Goal: Information Seeking & Learning: Check status

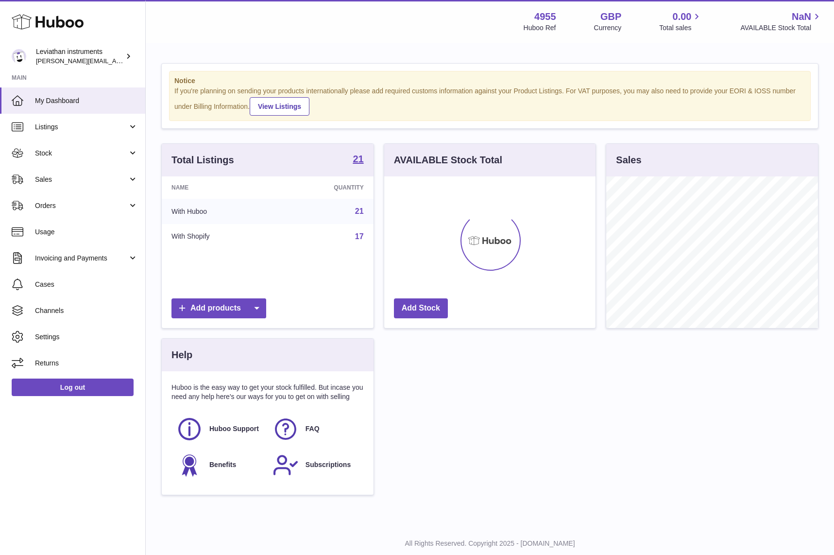
scroll to position [152, 212]
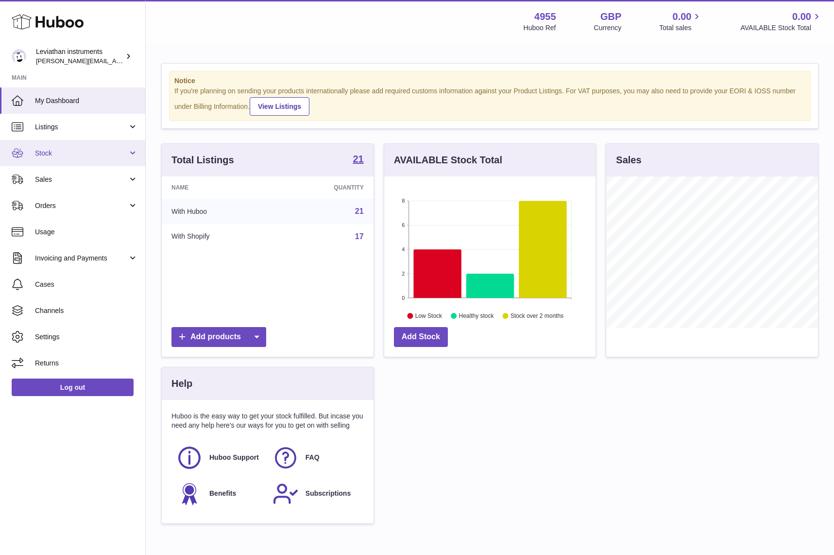
click at [71, 160] on link "Stock" at bounding box center [72, 153] width 145 height 26
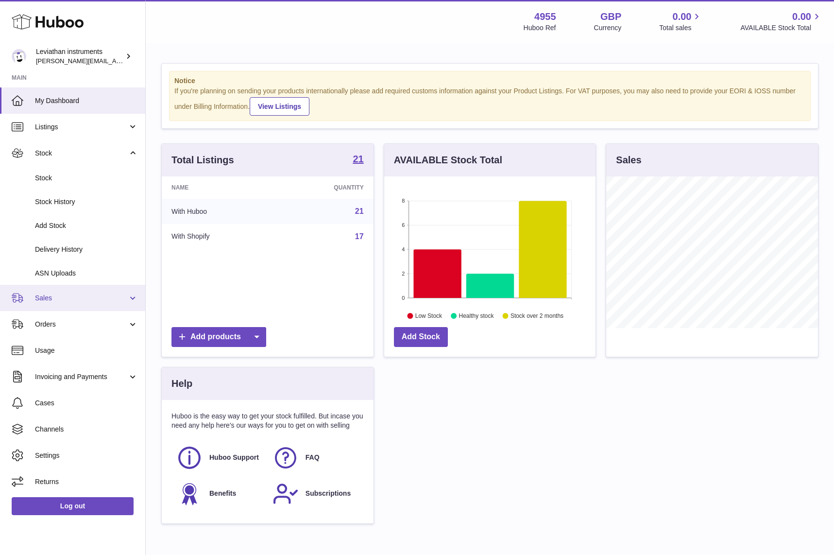
click at [61, 301] on span "Sales" at bounding box center [81, 297] width 93 height 9
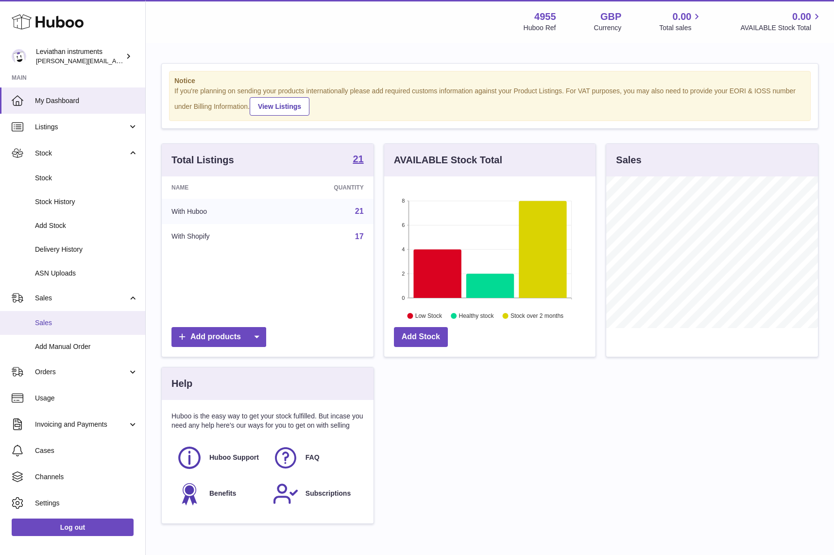
click at [72, 322] on span "Sales" at bounding box center [86, 322] width 103 height 9
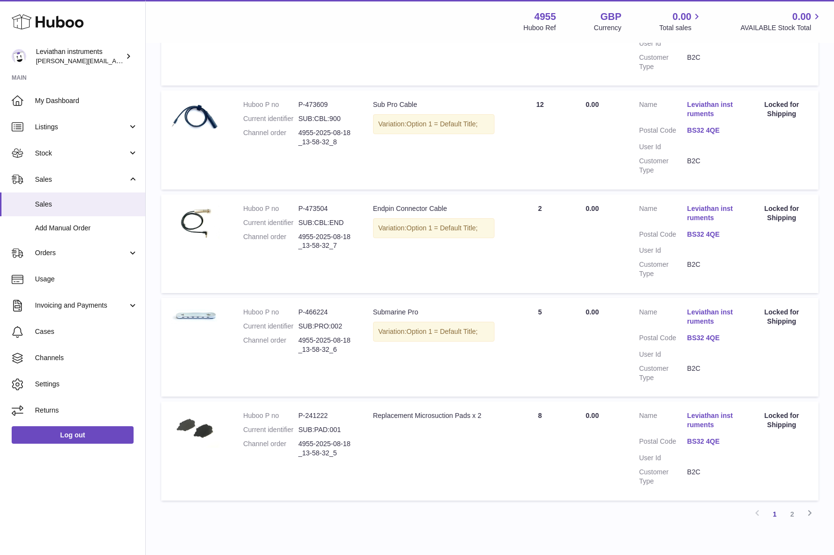
scroll to position [827, 0]
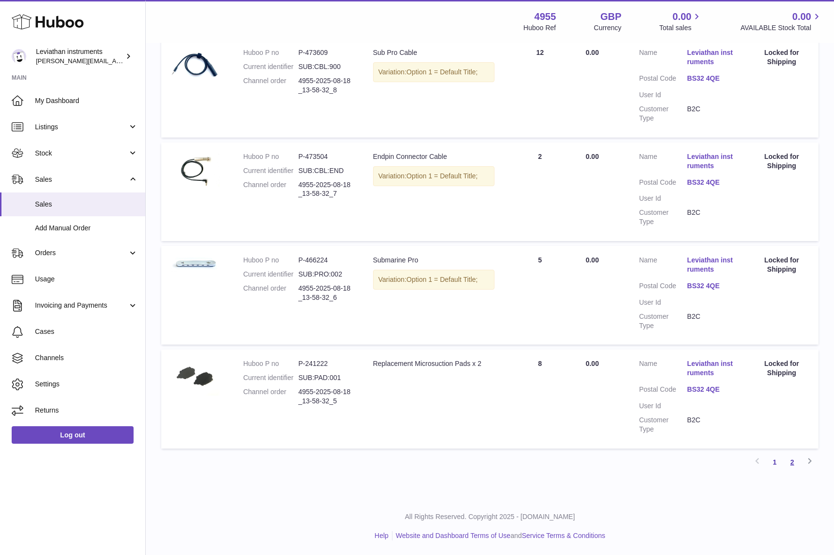
click at [791, 465] on link "2" at bounding box center [792, 461] width 17 height 17
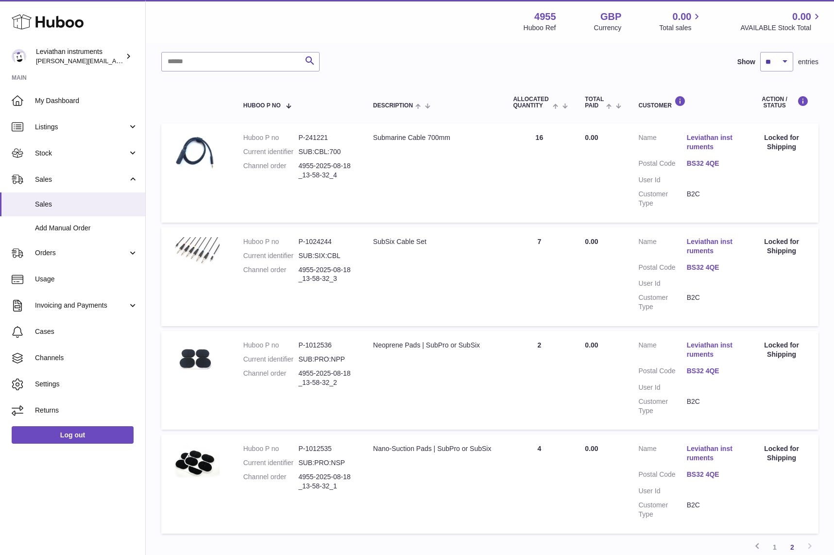
scroll to position [187, 0]
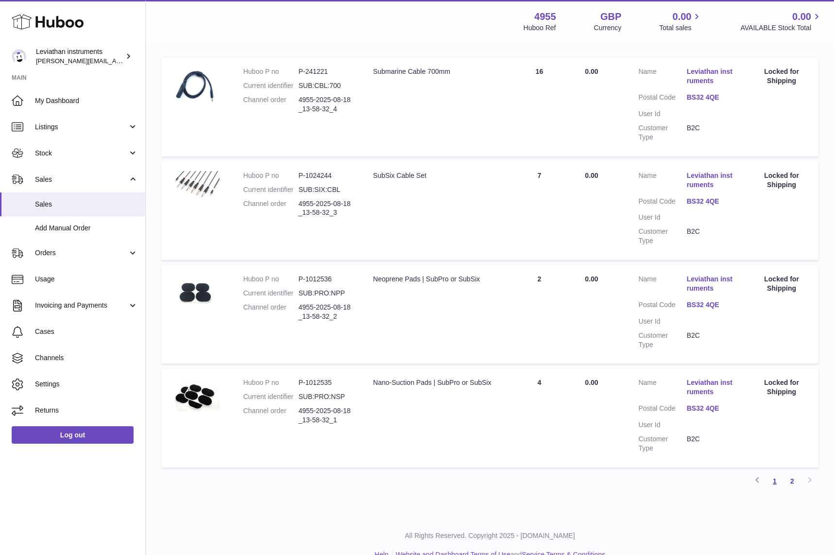
click at [776, 479] on link "1" at bounding box center [774, 480] width 17 height 17
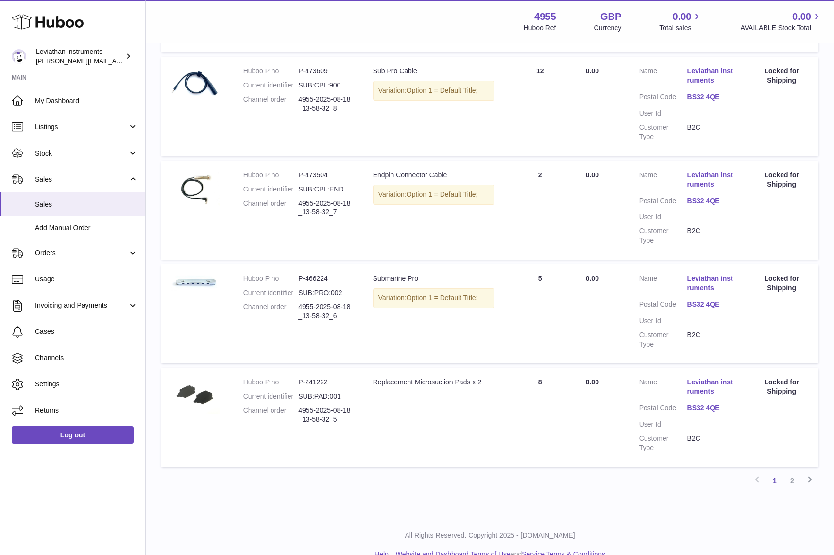
scroll to position [827, 0]
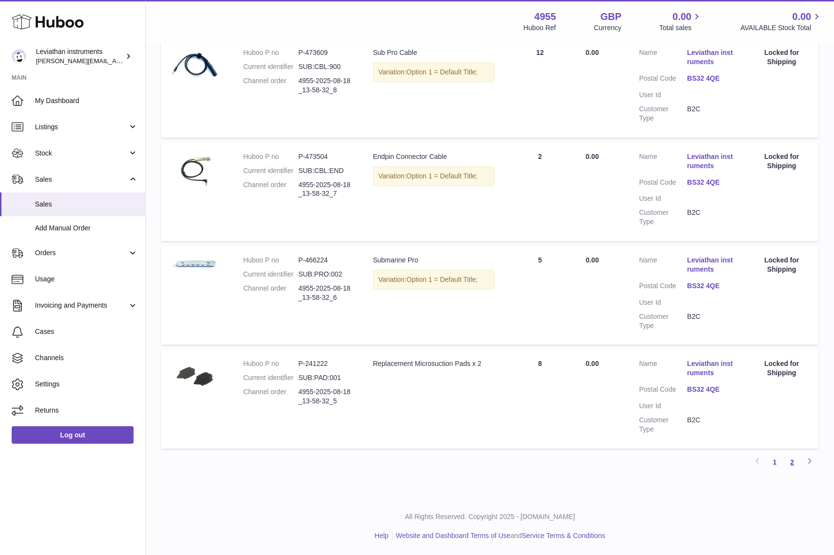
click at [793, 463] on link "2" at bounding box center [792, 461] width 17 height 17
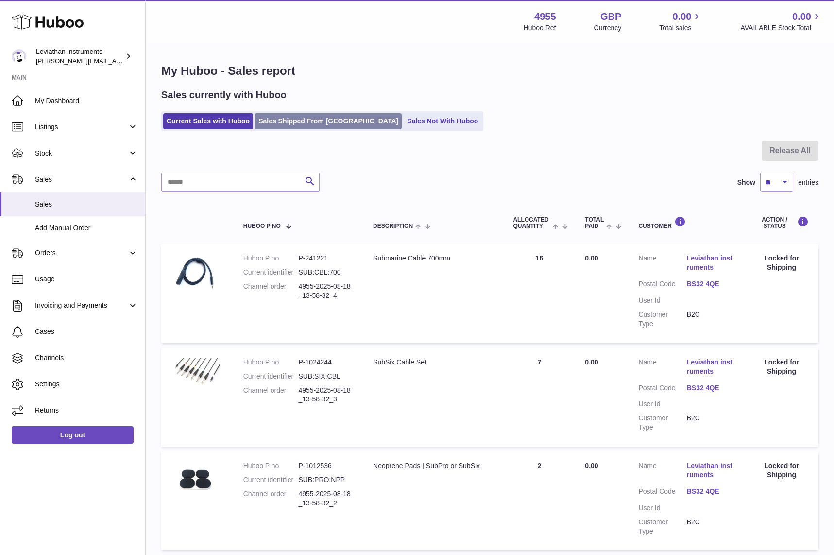
click at [312, 118] on link "Sales Shipped From [GEOGRAPHIC_DATA]" at bounding box center [328, 121] width 147 height 16
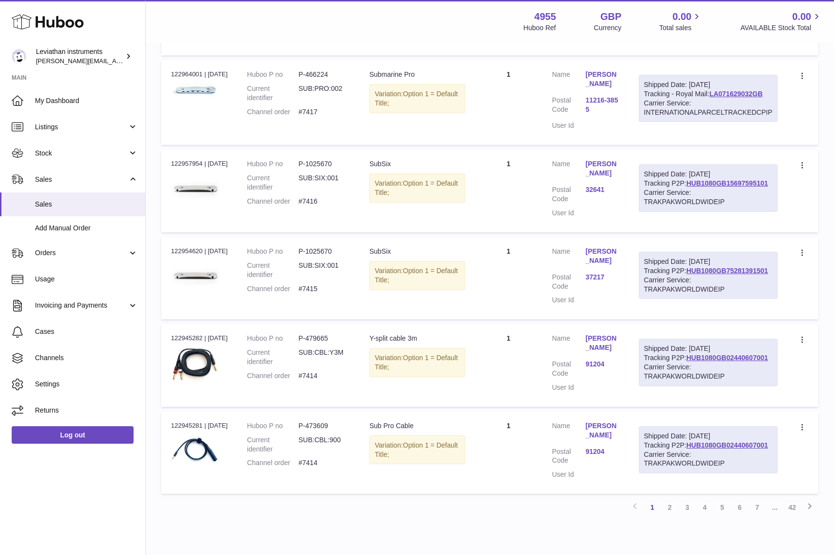
scroll to position [651, 0]
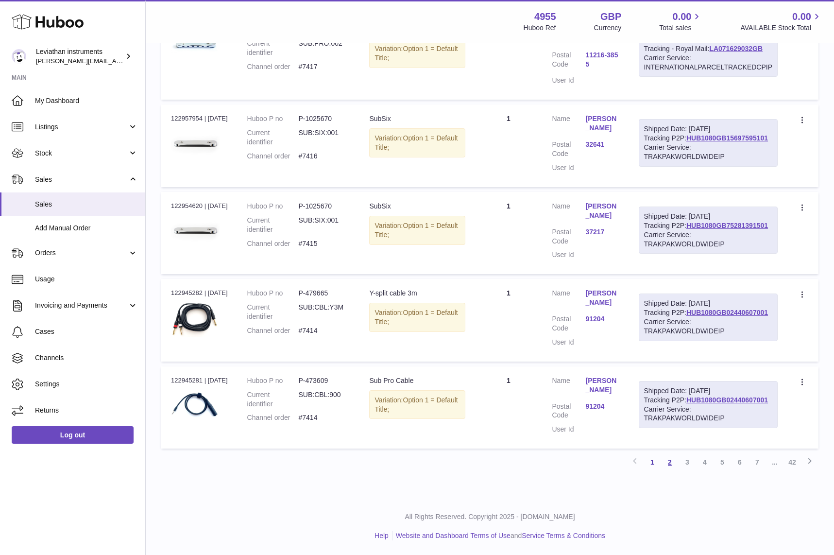
click at [664, 462] on link "2" at bounding box center [669, 461] width 17 height 17
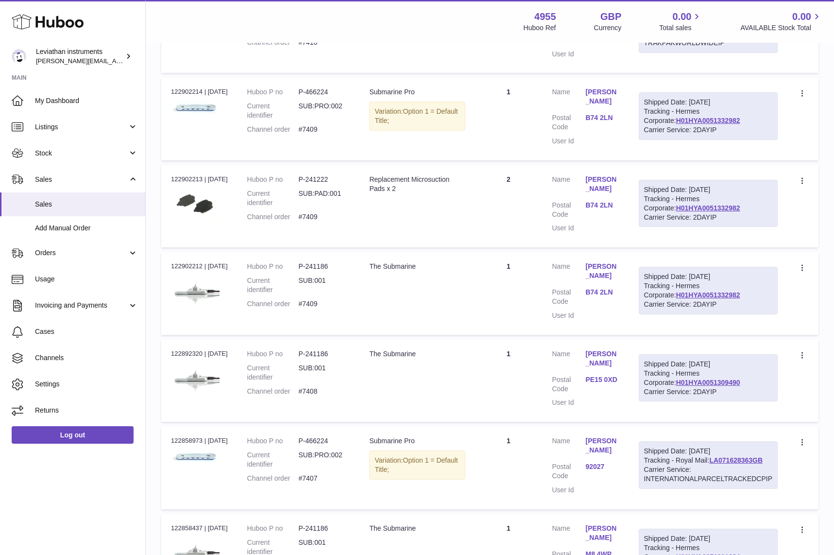
scroll to position [637, 0]
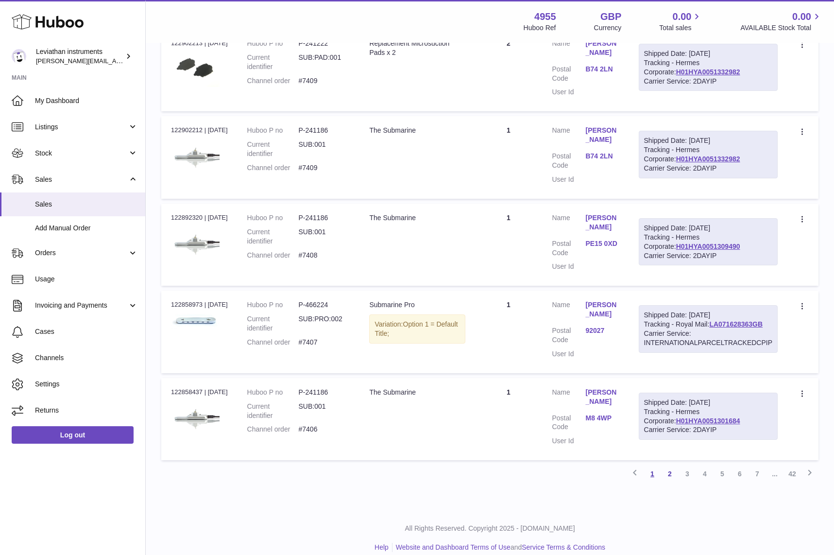
click at [654, 466] on link "1" at bounding box center [652, 473] width 17 height 17
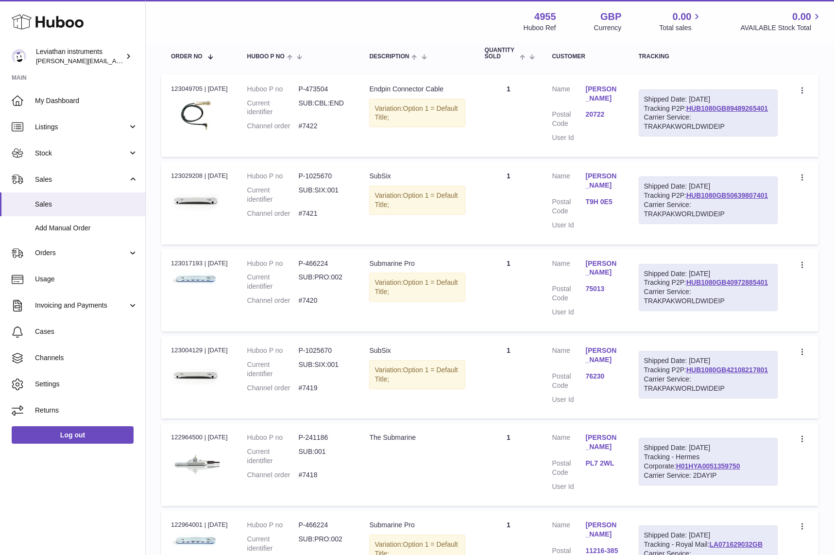
scroll to position [176, 0]
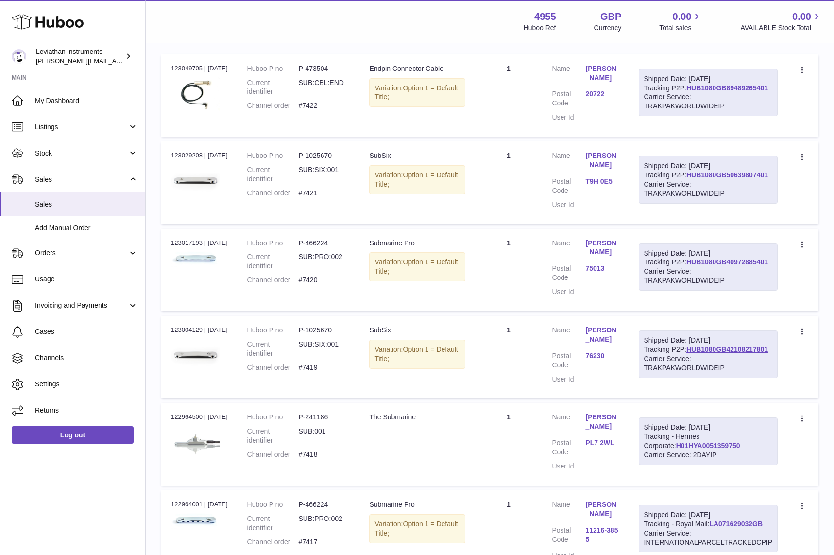
drag, startPoint x: 774, startPoint y: 264, endPoint x: 690, endPoint y: 261, distance: 84.6
click at [690, 261] on div "Shipped Date: 18th Aug 2025 Tracking P2P: HUB1080GB40972885401 Carrier Service:…" at bounding box center [708, 267] width 139 height 48
copy link "HUB1080GB40972885401"
click at [694, 281] on div "Carrier Service: TRAKPAKWORLDWIDEIP" at bounding box center [708, 276] width 128 height 18
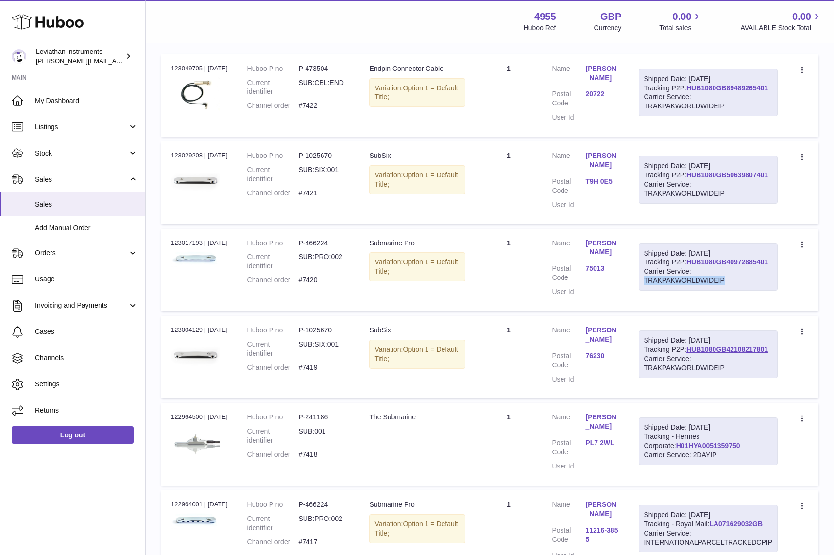
copy div "TRAKPAKWORLDWIDEIP"
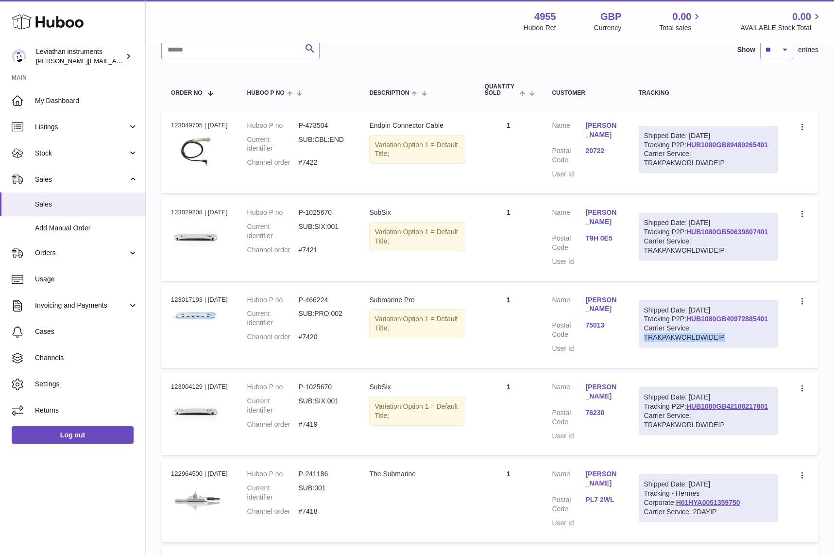
scroll to position [67, 0]
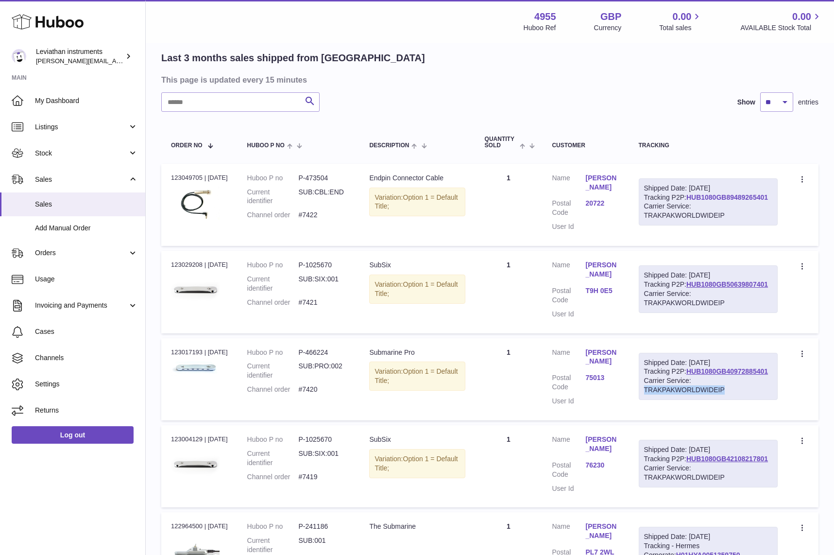
drag, startPoint x: 774, startPoint y: 198, endPoint x: 688, endPoint y: 200, distance: 85.5
click at [688, 200] on div "Shipped Date: 18th Aug 2025 Tracking P2P: HUB1080GB89489265401 Carrier Service:…" at bounding box center [708, 202] width 139 height 48
copy link "HUB1080GB89489265401"
drag, startPoint x: 772, startPoint y: 283, endPoint x: 688, endPoint y: 286, distance: 84.6
click at [688, 286] on div "Shipped Date: 18th Aug 2025 Tracking P2P: HUB1080GB50639807401 Carrier Service:…" at bounding box center [708, 289] width 139 height 48
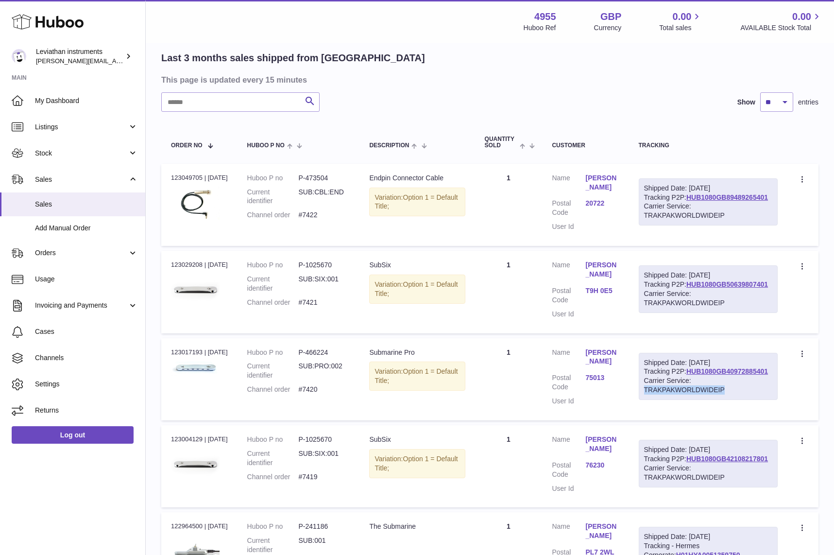
copy link "HUB1080GB50639807401"
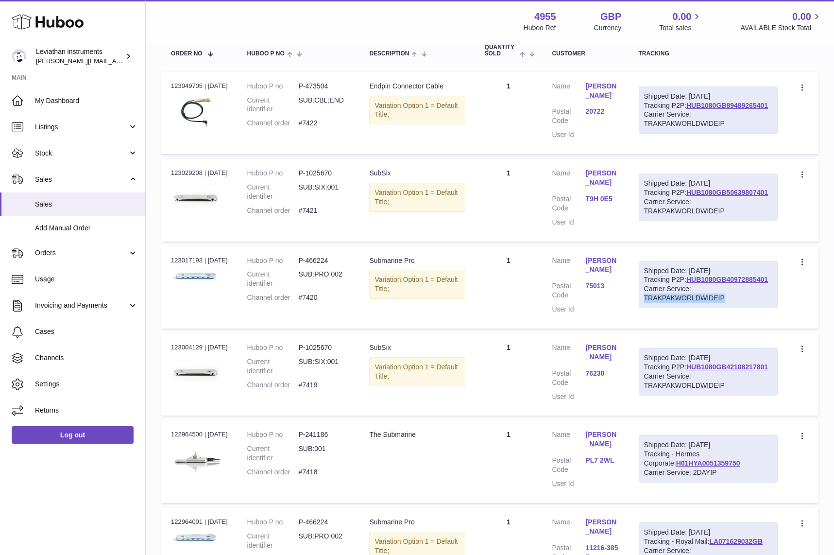
scroll to position [273, 0]
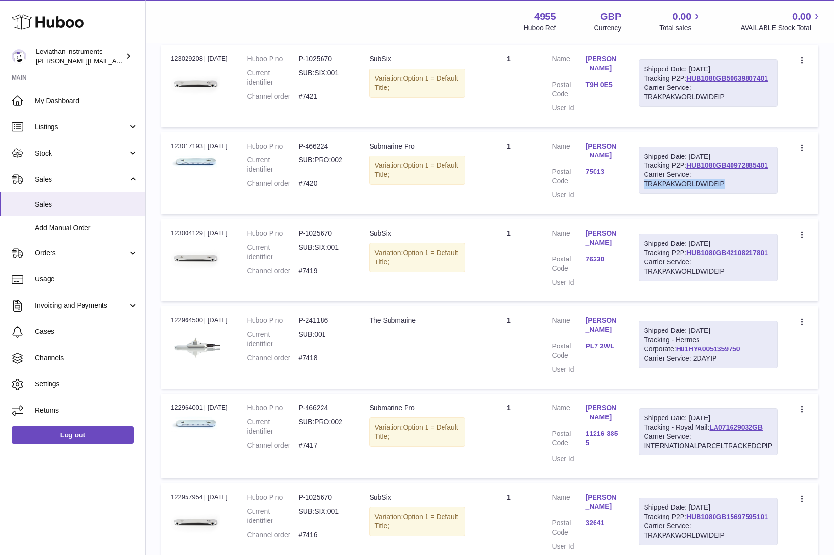
drag, startPoint x: 774, startPoint y: 252, endPoint x: 688, endPoint y: 256, distance: 85.6
click at [688, 256] on div "Shipped Date: 18th Aug 2025 Tracking P2P: HUB1080GB42108217801 Carrier Service:…" at bounding box center [708, 258] width 139 height 48
copy link "HUB1080GB42108217801"
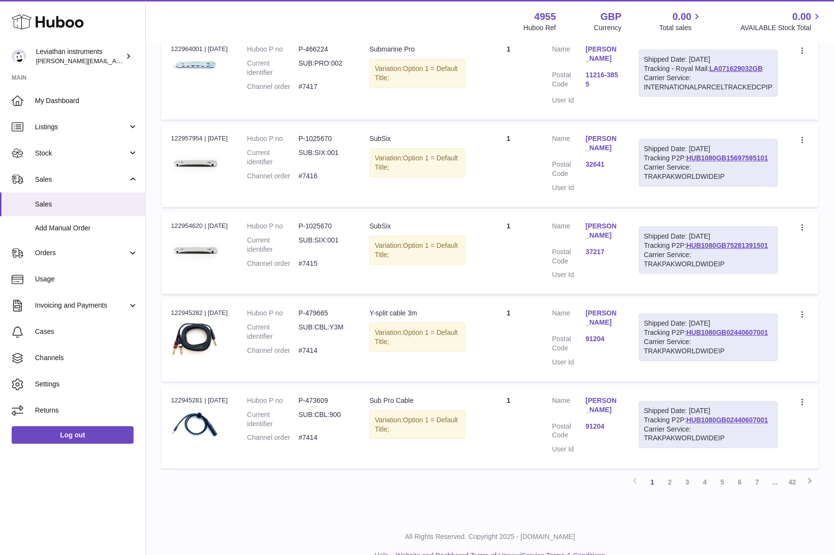
scroll to position [0, 0]
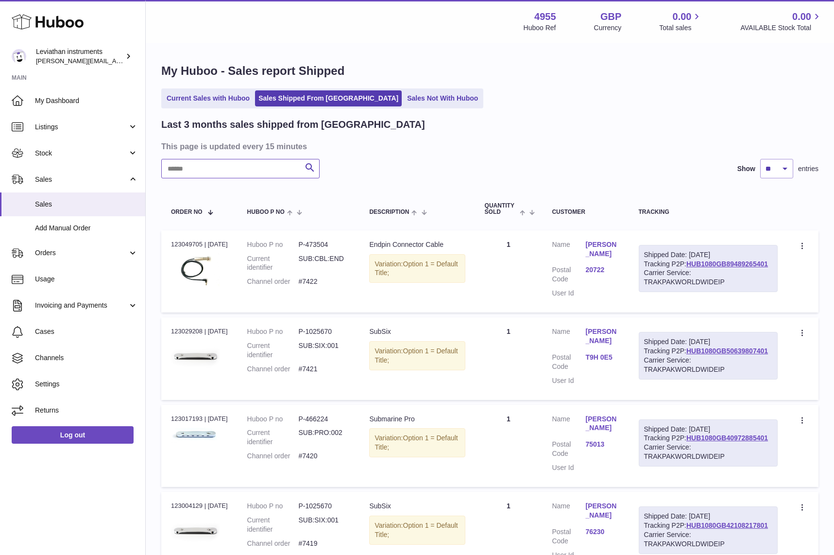
click at [254, 162] on input "text" at bounding box center [240, 168] width 158 height 19
paste input "**********"
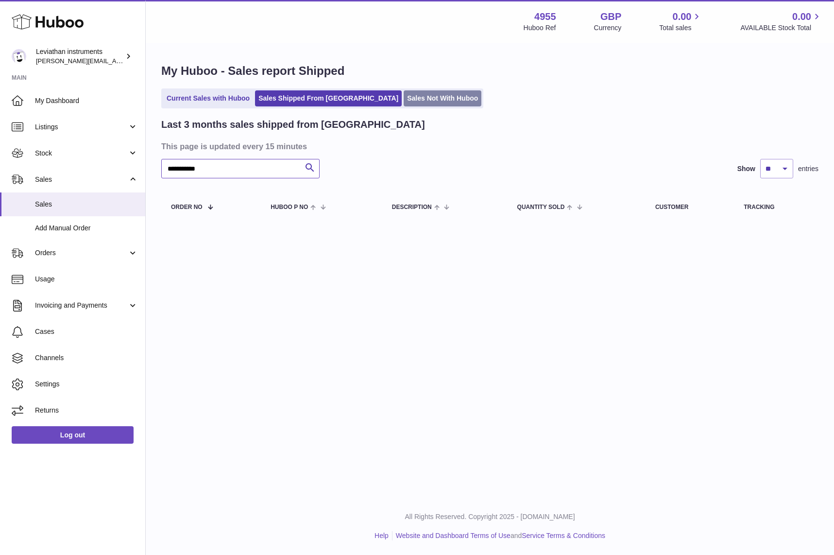
type input "**********"
click at [404, 102] on link "Sales Not With Huboo" at bounding box center [443, 98] width 78 height 16
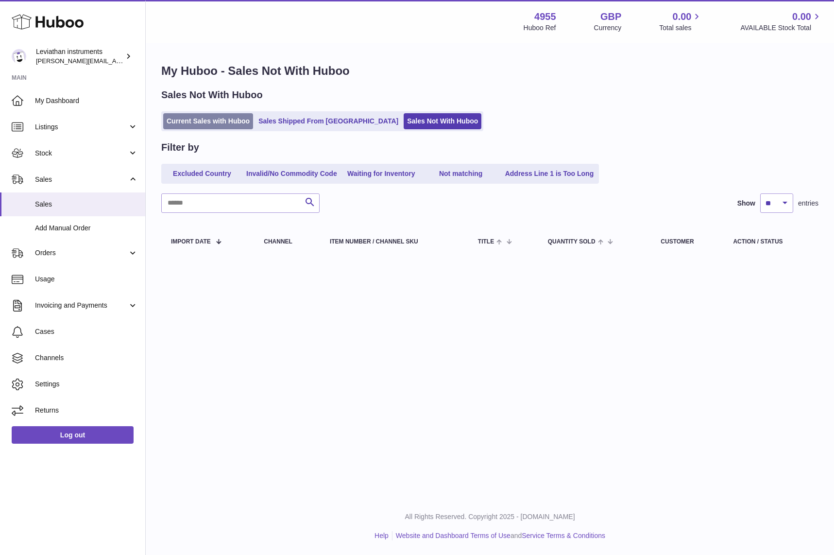
click at [231, 118] on link "Current Sales with Huboo" at bounding box center [208, 121] width 90 height 16
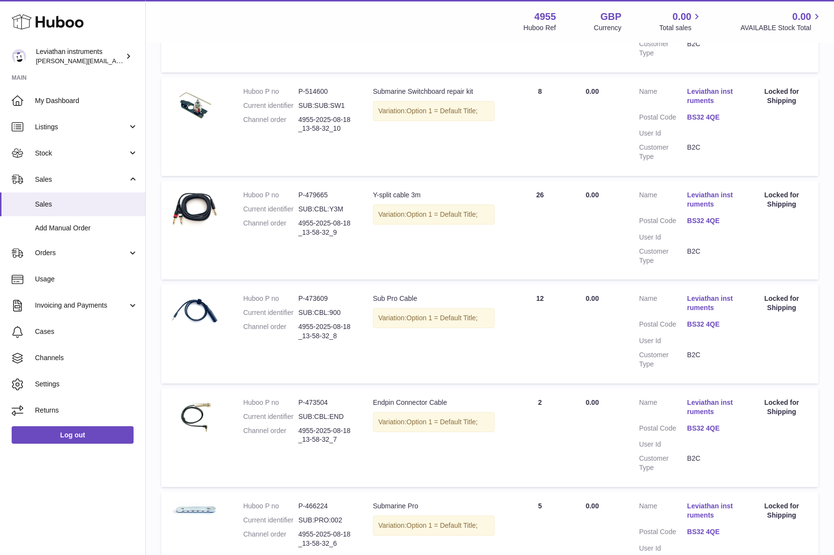
scroll to position [827, 0]
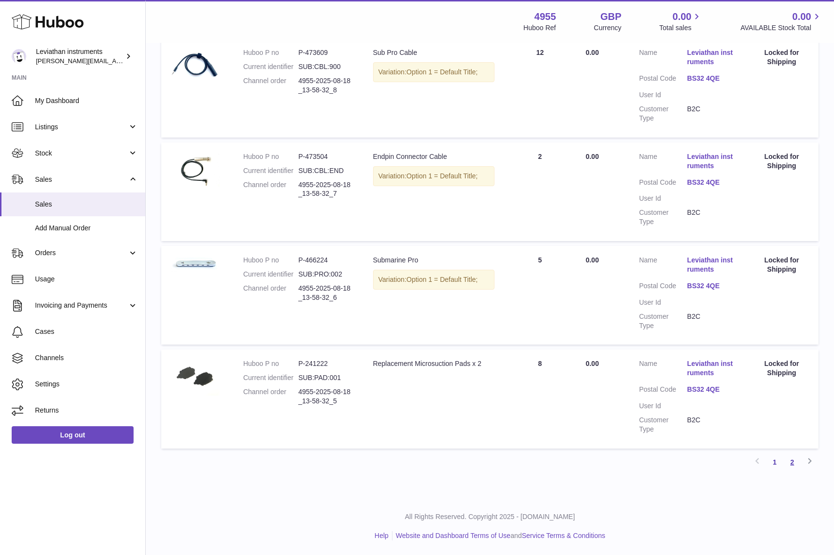
click at [794, 465] on link "2" at bounding box center [792, 461] width 17 height 17
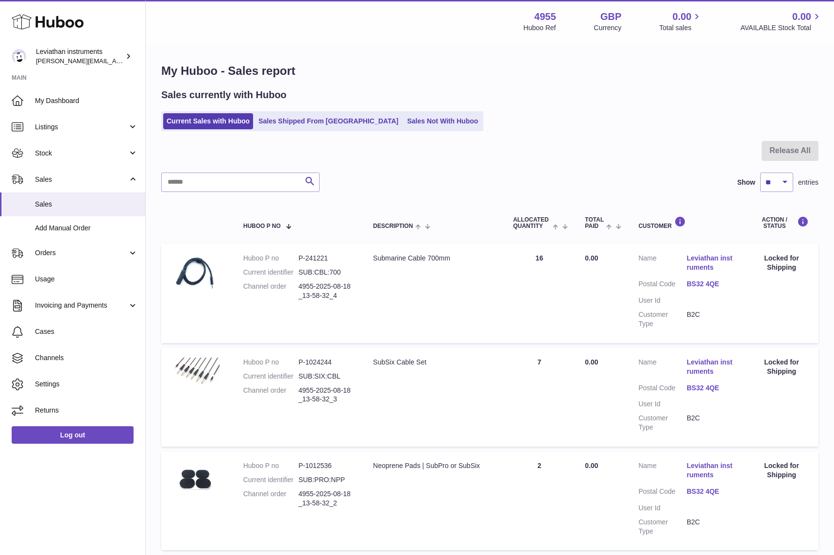
scroll to position [205, 0]
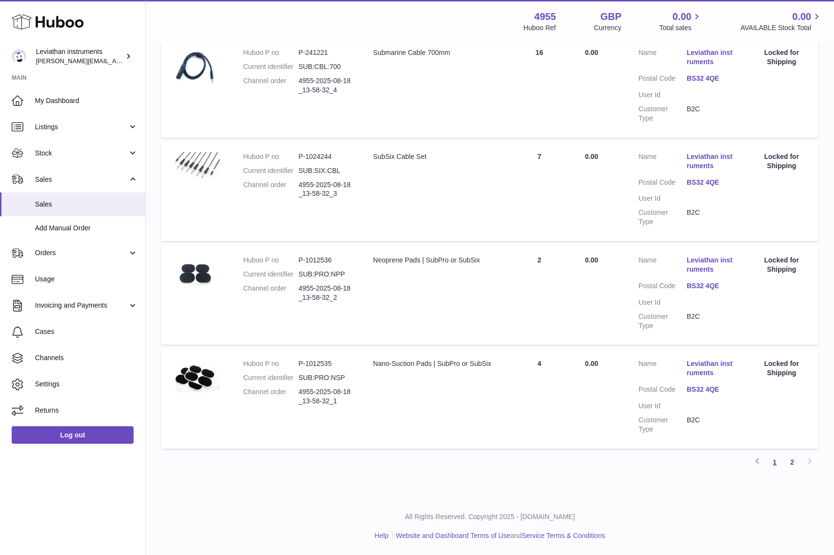
click at [772, 460] on link "1" at bounding box center [774, 461] width 17 height 17
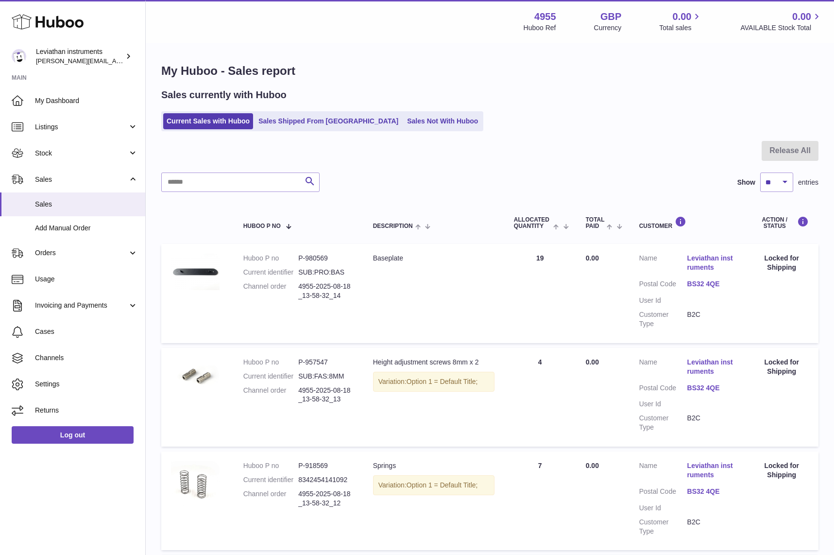
click at [511, 153] on div at bounding box center [489, 157] width 657 height 32
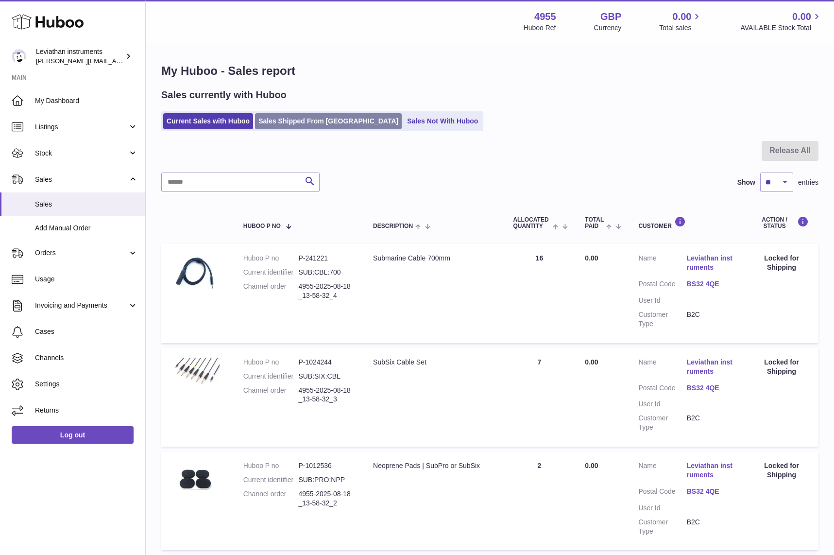
click at [280, 118] on link "Sales Shipped From [GEOGRAPHIC_DATA]" at bounding box center [328, 121] width 147 height 16
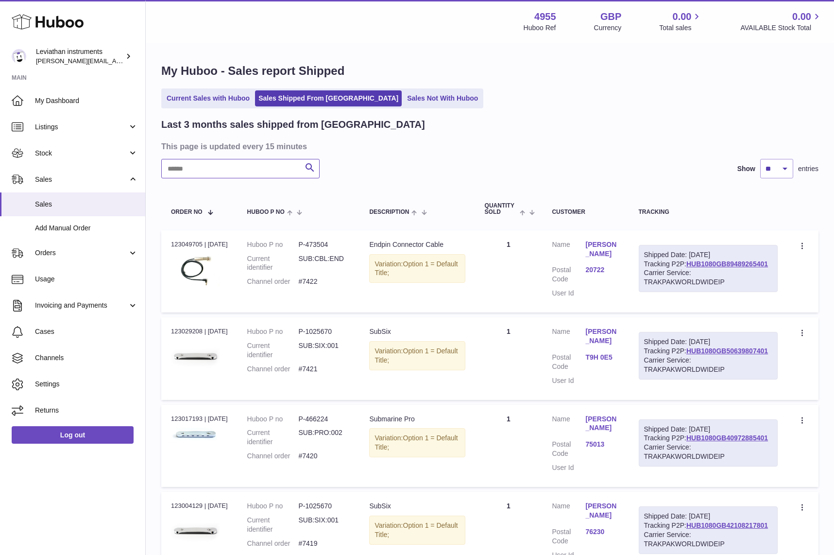
click at [235, 173] on input "text" at bounding box center [240, 168] width 158 height 19
paste input "**********"
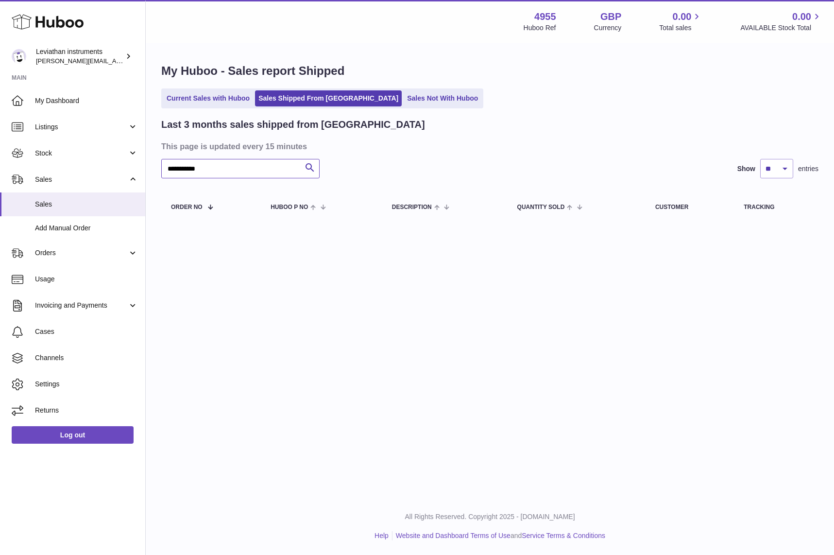
type input "**********"
